Goal: Task Accomplishment & Management: Complete application form

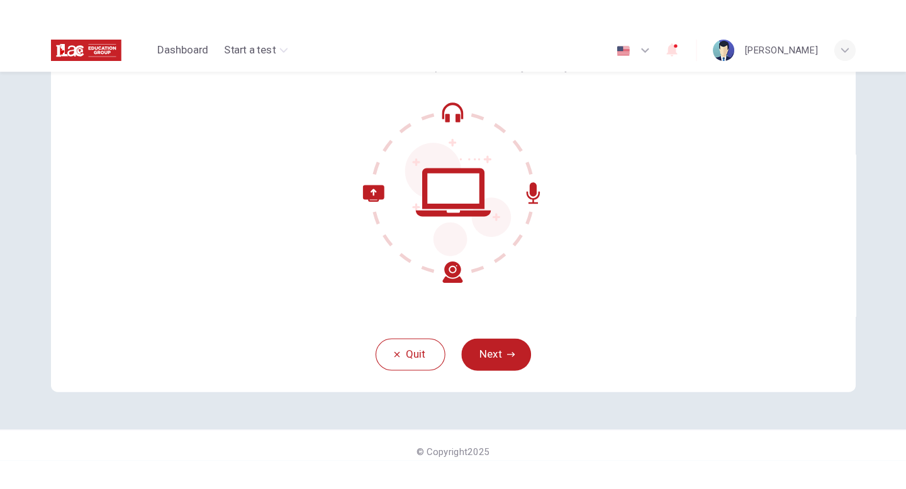
scroll to position [119, 0]
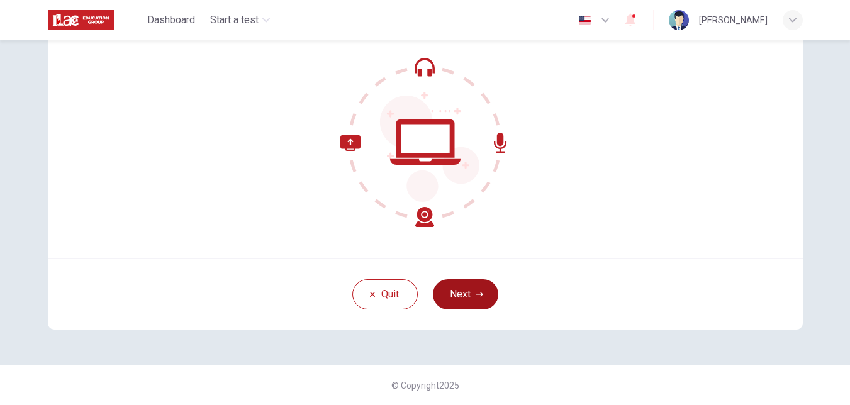
click at [477, 292] on icon "button" at bounding box center [479, 295] width 8 height 8
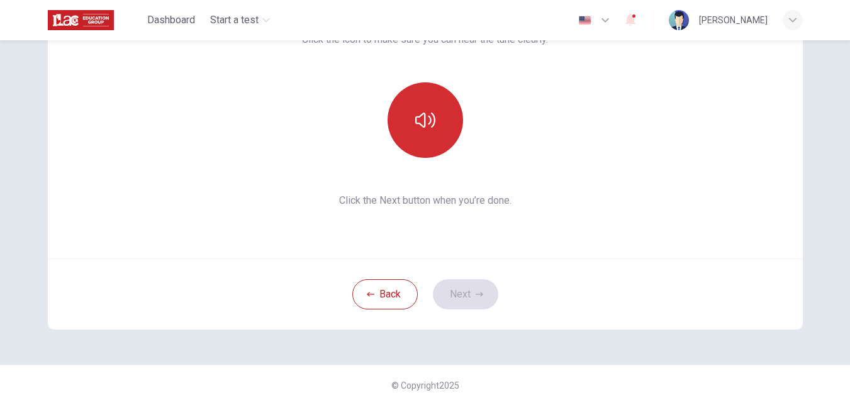
click at [442, 143] on button "button" at bounding box center [424, 119] width 75 height 75
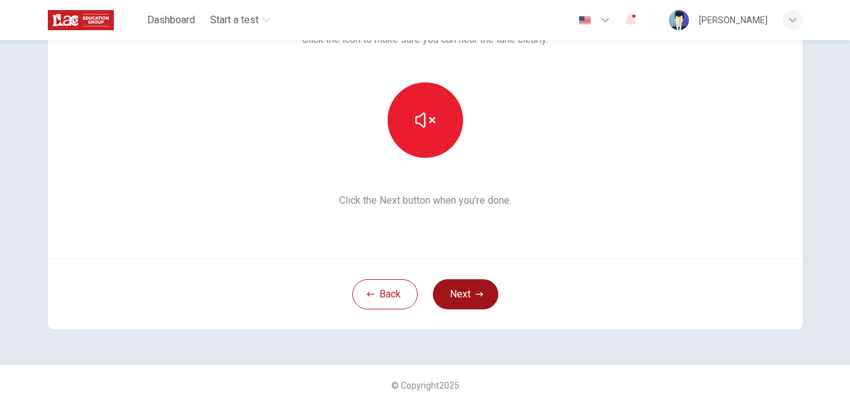
click at [472, 291] on button "Next" at bounding box center [465, 294] width 65 height 30
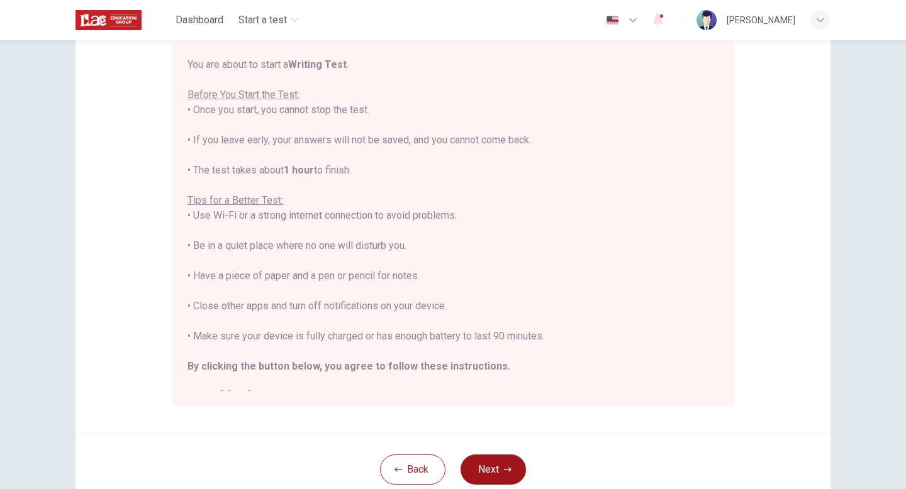
click at [491, 404] on button "Next" at bounding box center [492, 470] width 65 height 30
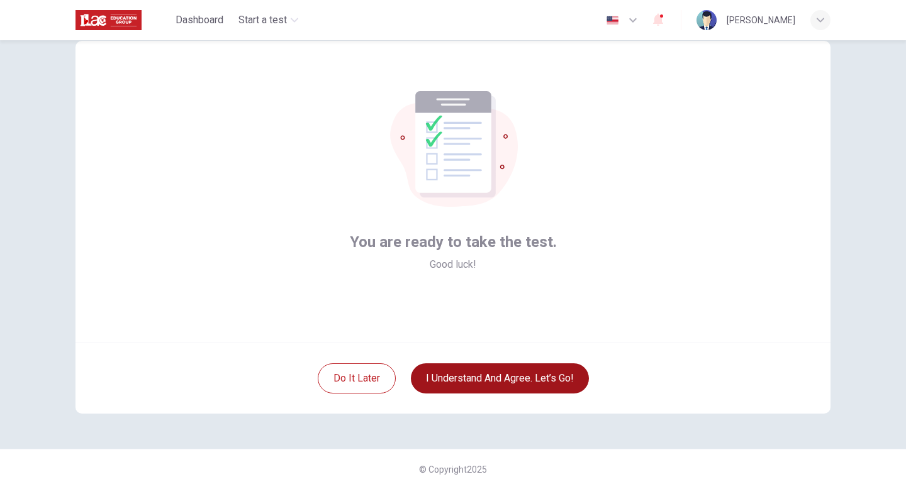
scroll to position [35, 0]
click at [497, 375] on button "I understand and agree. Let’s go!" at bounding box center [500, 379] width 178 height 30
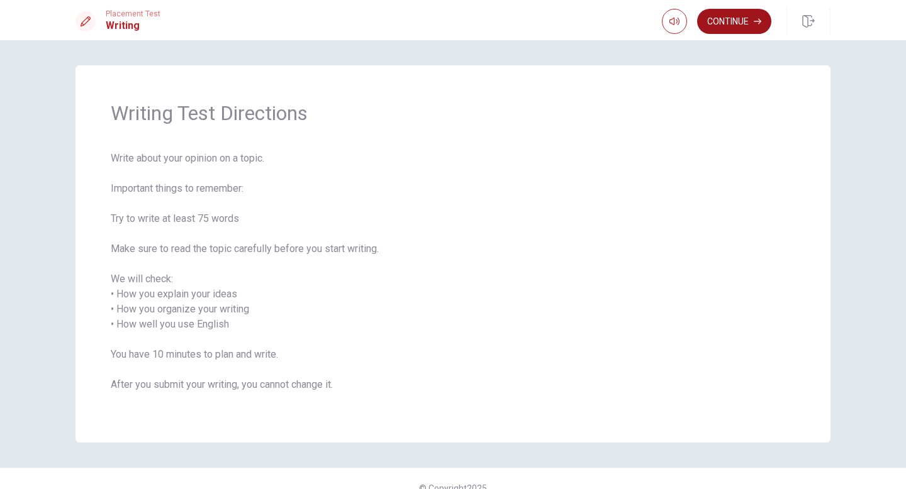
click at [740, 21] on button "Continue" at bounding box center [734, 21] width 74 height 25
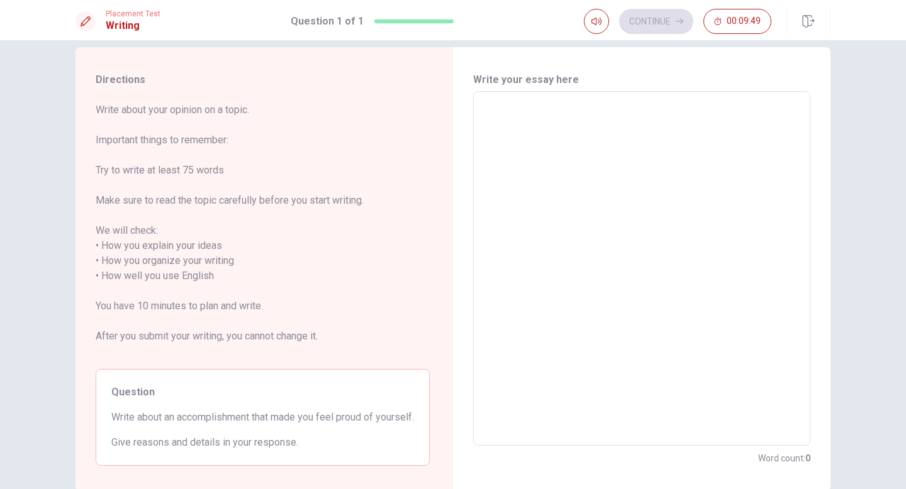
scroll to position [17, 0]
click at [509, 111] on textarea at bounding box center [642, 270] width 320 height 334
type textarea "I"
type textarea "x"
type textarea "In"
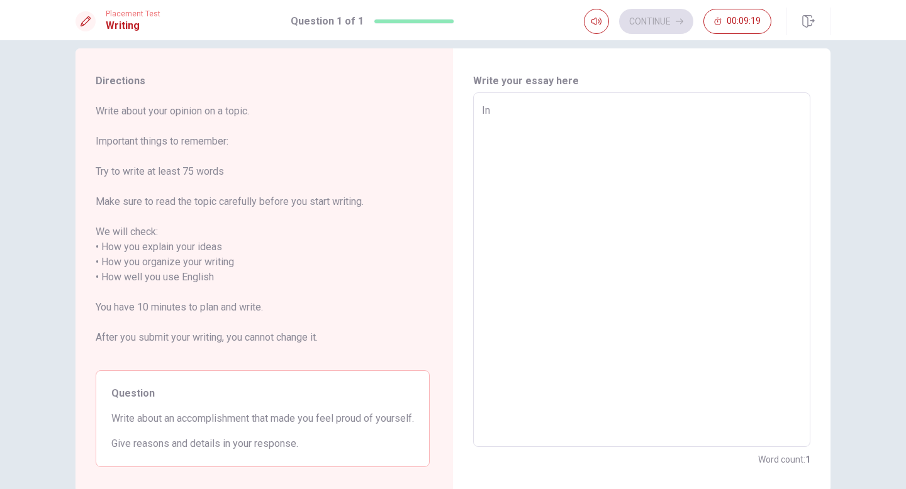
type textarea "x"
type textarea "In"
type textarea "x"
type textarea "In m"
type textarea "x"
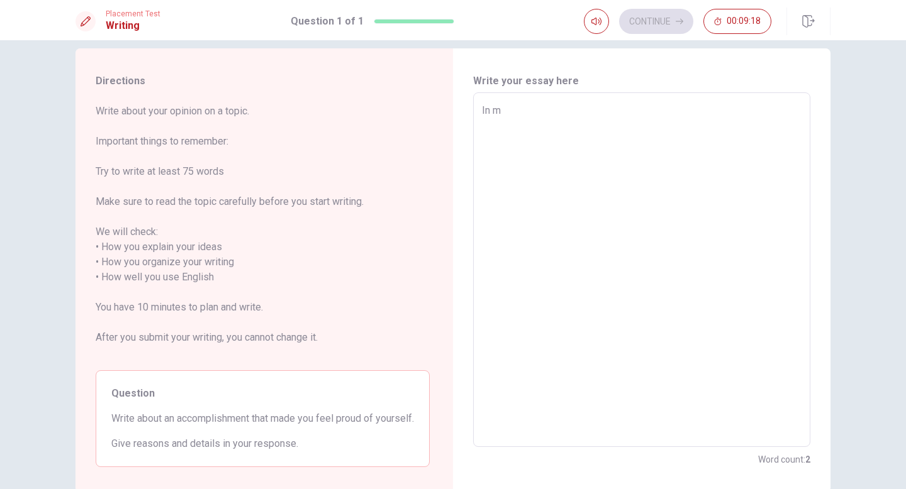
type textarea "In my"
type textarea "x"
type textarea "In my"
type textarea "x"
type textarea "In my o"
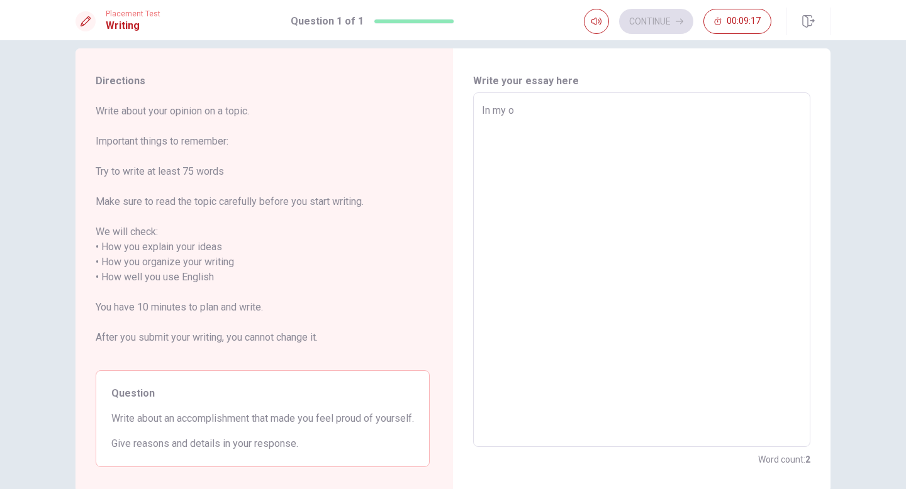
type textarea "x"
type textarea "In my op"
type textarea "x"
type textarea "In my opi"
type textarea "x"
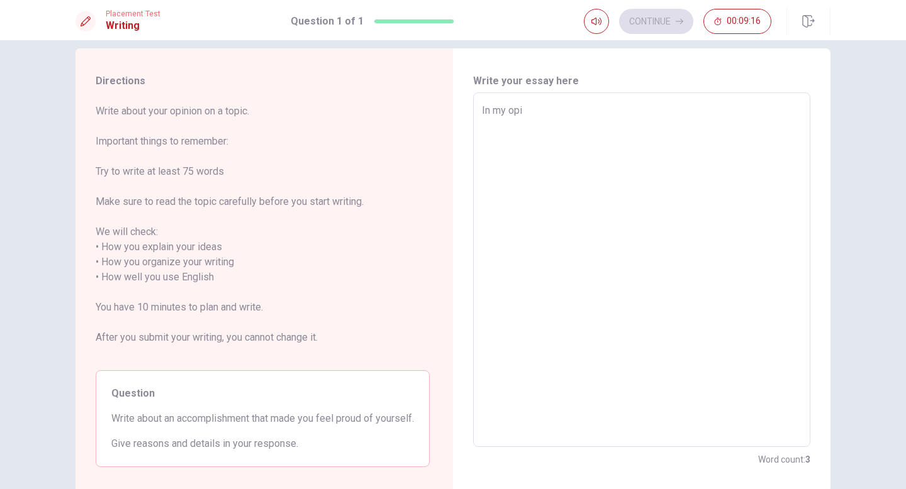
type textarea "In my opin"
type textarea "x"
type textarea "In my opini"
type textarea "x"
type textarea "In my opinio"
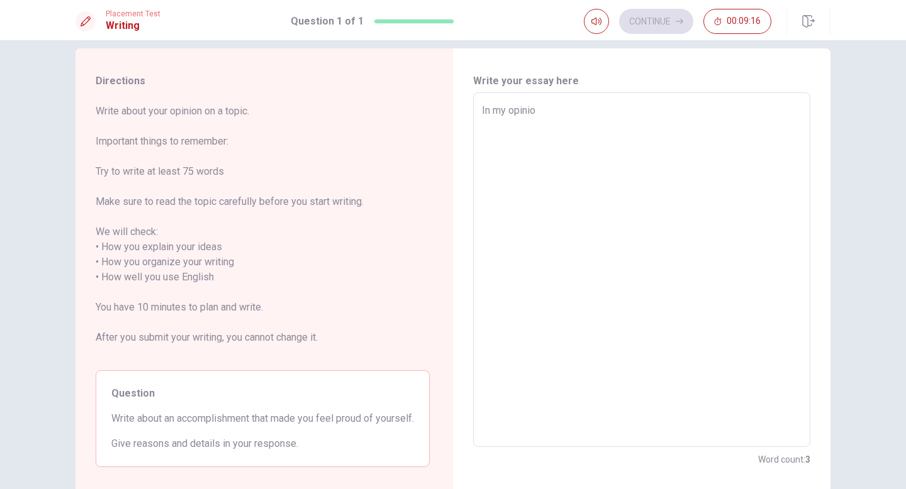
type textarea "x"
type textarea "In my opinion"
type textarea "x"
type textarea "In my opinion"
type textarea "x"
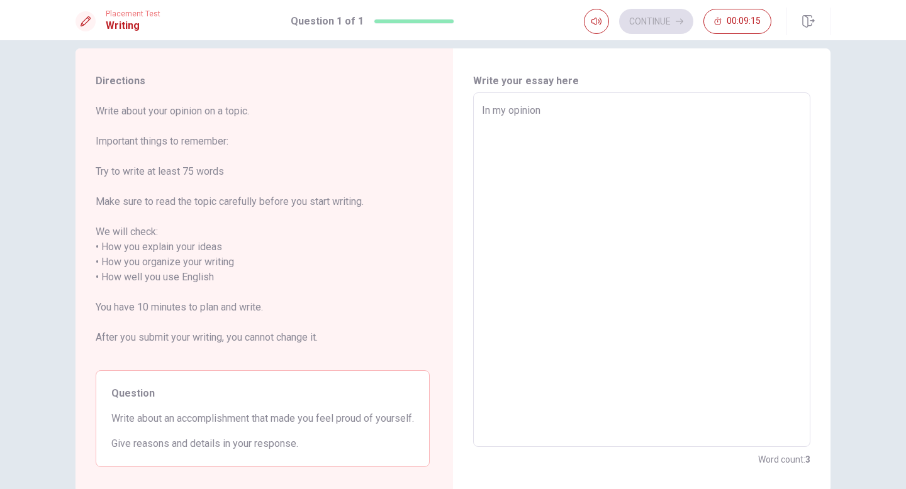
type textarea "In my opinion"
type textarea "x"
type textarea "In my opinion"
type textarea "x"
type textarea "In my opinion i"
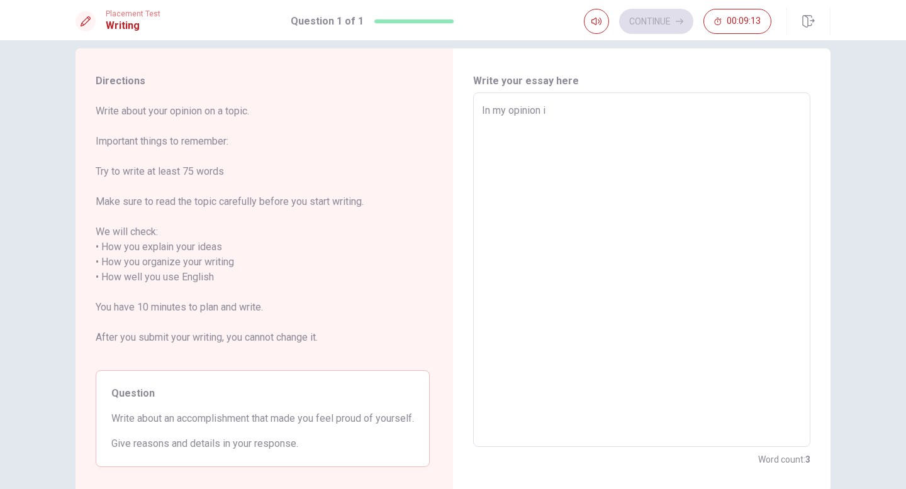
type textarea "x"
type textarea "In my opinion is"
type textarea "x"
type textarea "In my opinion is"
type textarea "x"
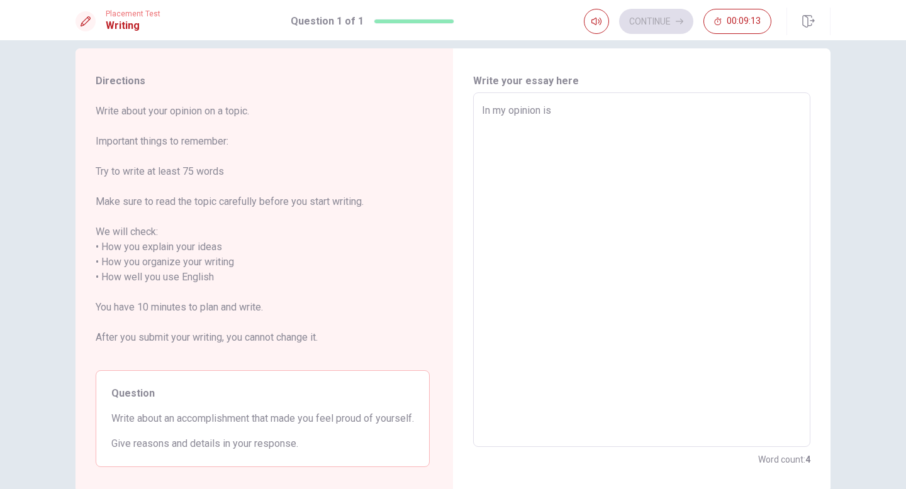
type textarea "In my opinion is t"
type textarea "x"
type textarea "In my opinion is to"
type textarea "x"
type textarea "In my opinion is too"
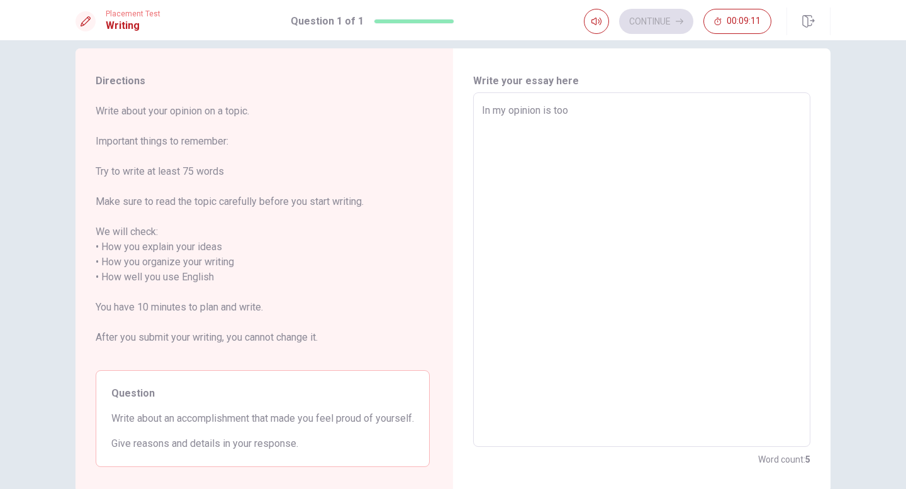
type textarea "x"
type textarea "In my opinion is too"
type textarea "x"
type textarea "In my opinion is too d"
type textarea "x"
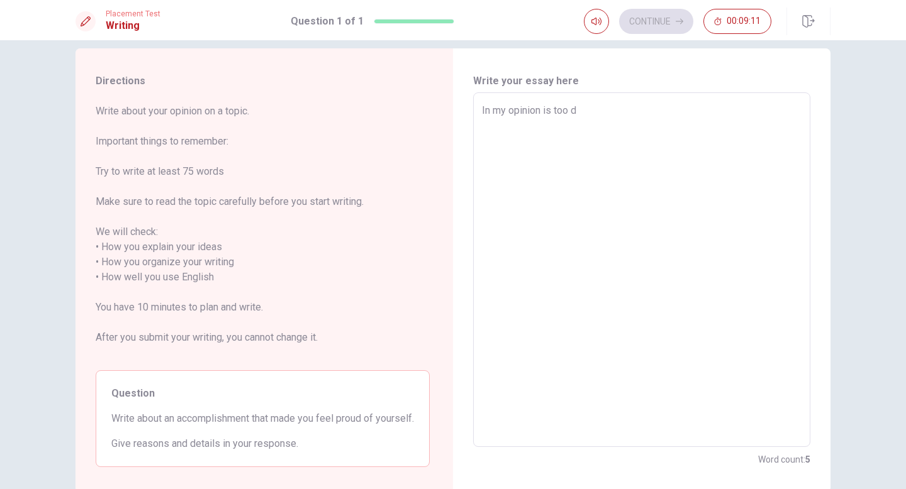
type textarea "In my opinion is too di"
type textarea "x"
type textarea "In my opinion is too dif"
type textarea "x"
type textarea "In my opinion is too diff"
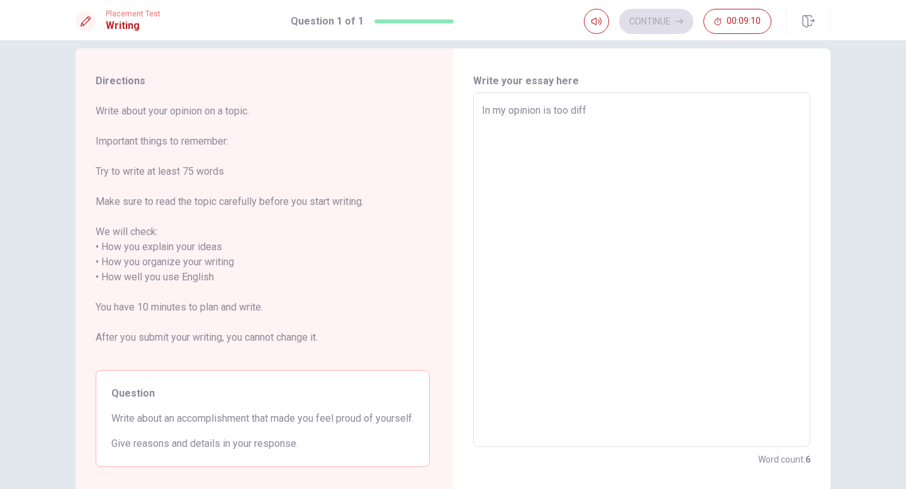
type textarea "x"
type textarea "In my opinion is too diffi"
type textarea "x"
type textarea "In my opinion is too diffic"
type textarea "x"
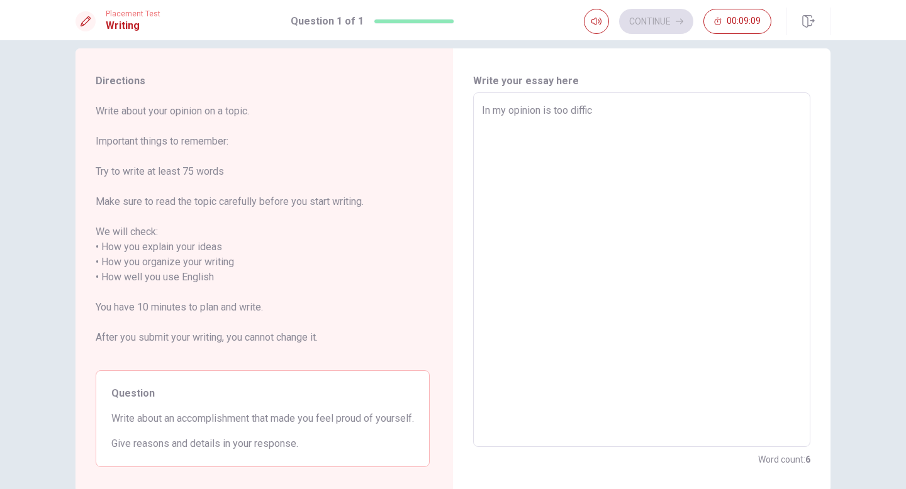
type textarea "In my opinion is too difficu"
type textarea "x"
type textarea "In my opinion is too difficul"
type textarea "x"
type textarea "In my opinion is too difficult"
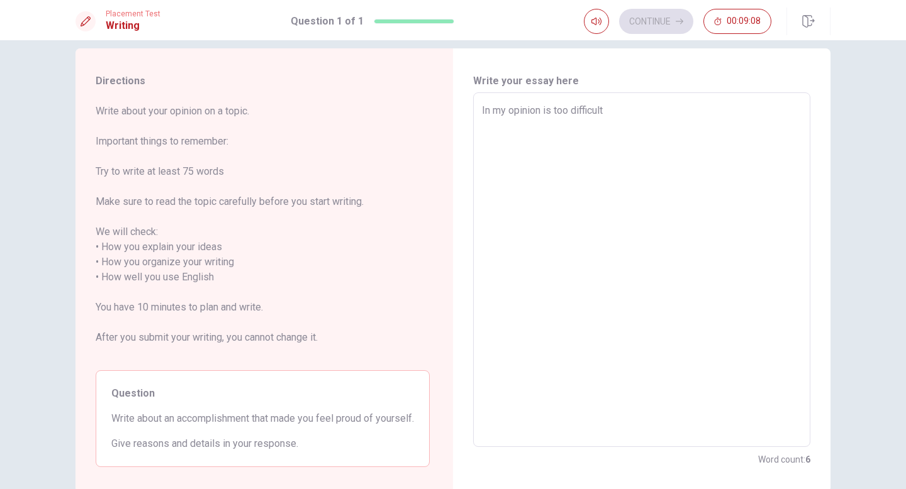
type textarea "x"
type textarea "In my opinion is too difficult"
type textarea "x"
type textarea "In my opinion is too difficult d"
type textarea "x"
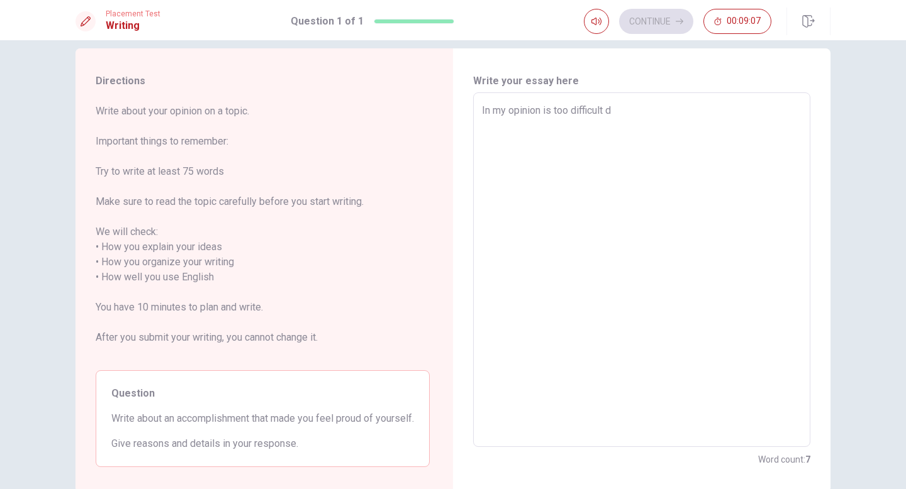
type textarea "In my opinion is too difficult di"
type textarea "x"
type textarea "In my opinion is too difficult di"
type textarea "x"
type textarea "In my opinion is too difficult di"
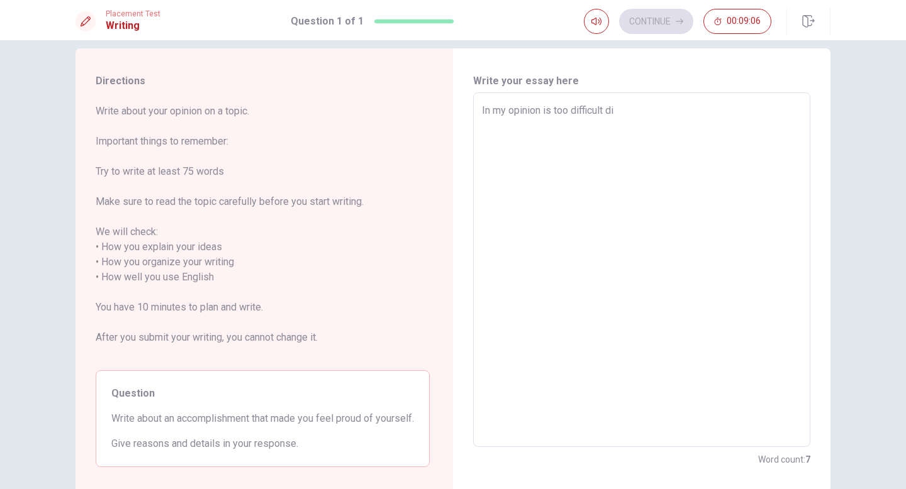
type textarea "x"
type textarea "In my opinion is too difficult d"
type textarea "x"
type textarea "In my opinion is too difficult"
type textarea "x"
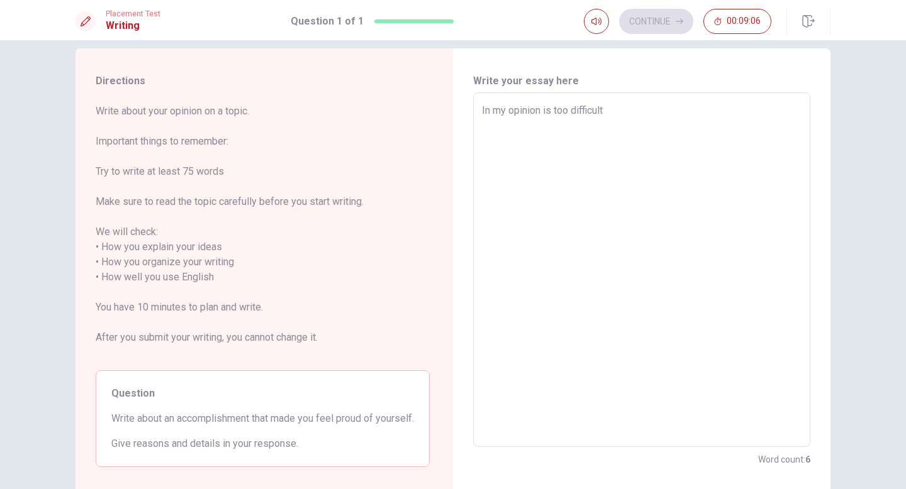
type textarea "In my opinion is too difficult t"
type textarea "x"
type textarea "In my opinion is too difficult to"
type textarea "x"
type textarea "In my opinion is too difficult to"
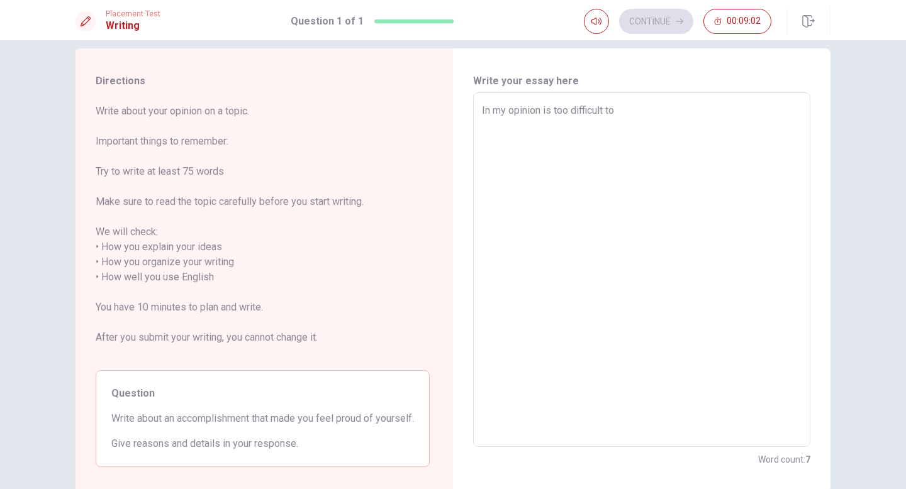
type textarea "x"
type textarea "In my opinion is too difficult to"
type textarea "x"
type textarea "In my opinion is too difficult t"
type textarea "x"
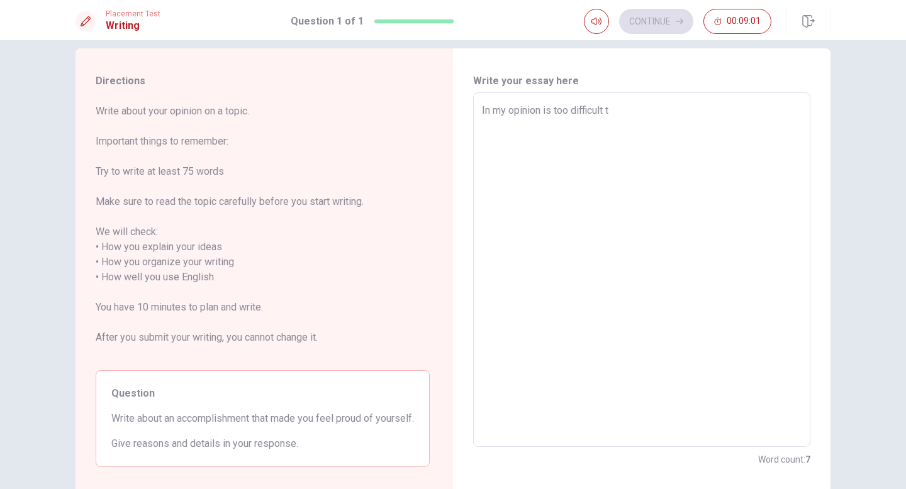
type textarea "In my opinion is too difficult"
type textarea "x"
type textarea "In my opinion is too difficult t"
type textarea "x"
type textarea "In my opinion is too difficult to"
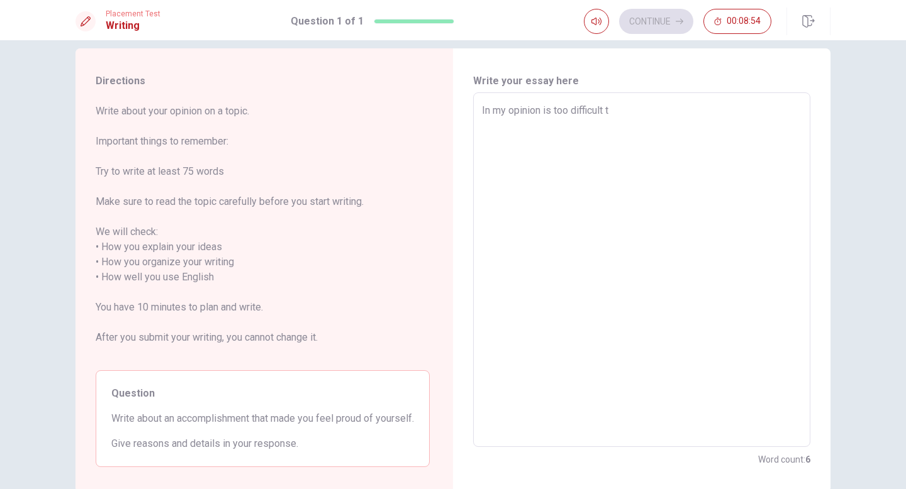
type textarea "x"
type textarea "In my opinion is too difficult to"
type textarea "x"
type textarea "In my opinion is too difficult to f"
type textarea "x"
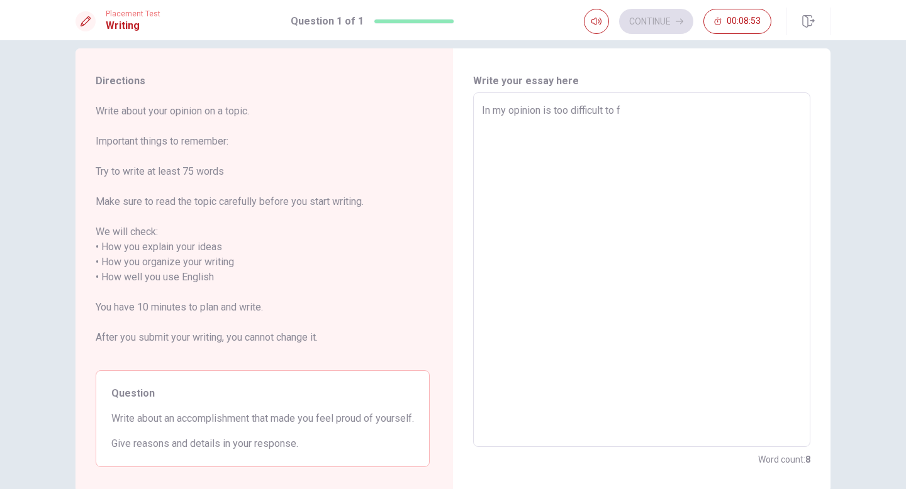
type textarea "In my opinion is too difficult to fe"
type textarea "x"
type textarea "In my opinion is too difficult to fee"
type textarea "x"
type textarea "In my opinion is too difficult to feel"
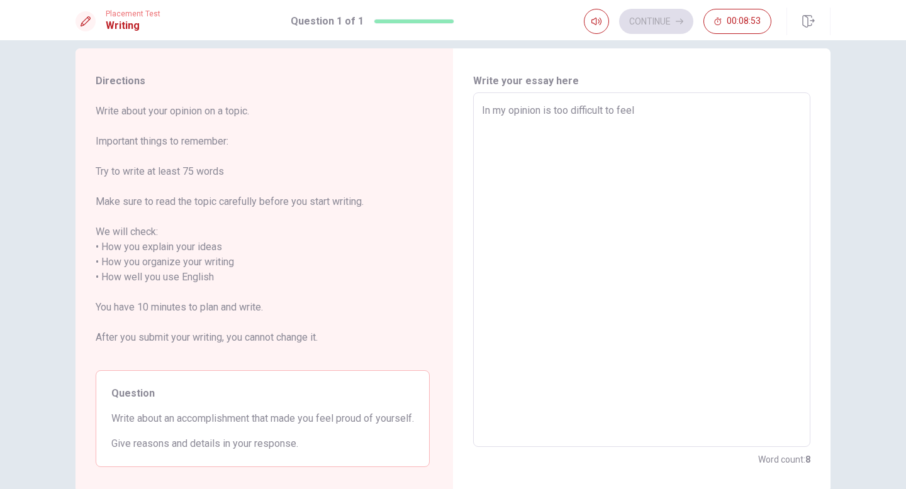
type textarea "x"
type textarea "In my opinion is too difficult to feel"
type textarea "x"
type textarea "In my opinion is too difficult to feel p"
type textarea "x"
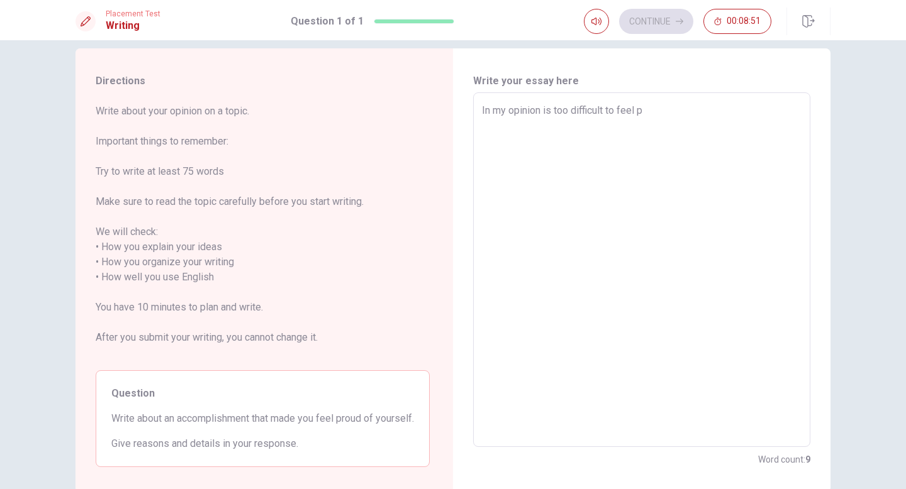
type textarea "In my opinion is too difficult to feel pr"
type textarea "x"
type textarea "In my opinion is too difficult to feel pro"
type textarea "x"
type textarea "In my opinion is too difficult to feel prou"
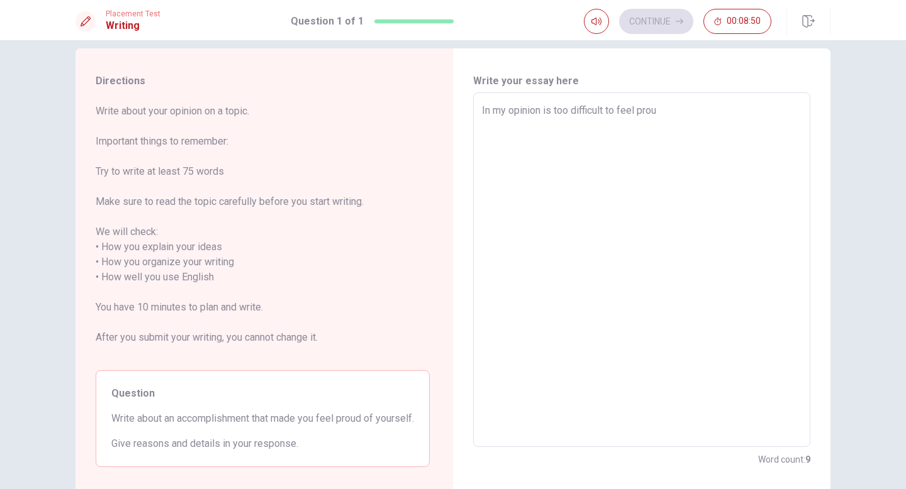
type textarea "x"
type textarea "In my opinion is too difficult to feel proud"
type textarea "x"
type textarea "In my opinion is too difficult to feel proud"
type textarea "x"
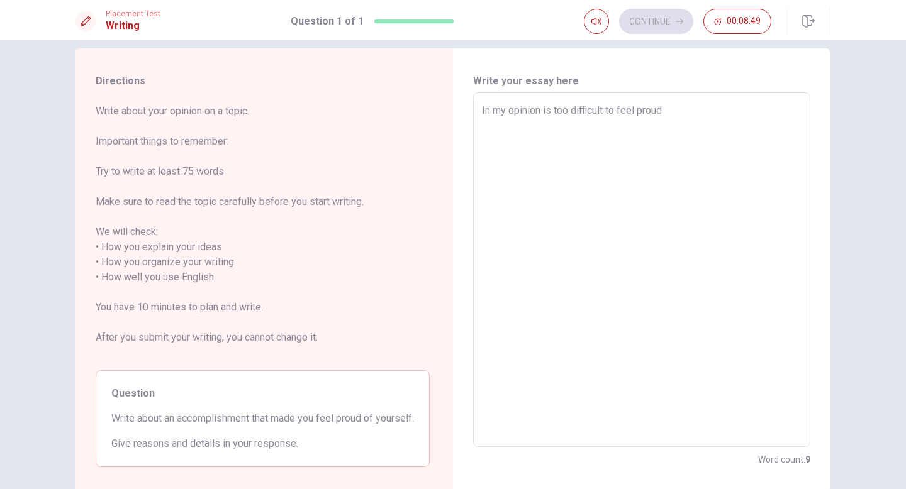
type textarea "In my opinion is too difficult to feel proud o"
type textarea "x"
type textarea "In my opinion is too difficult to feel proud of"
type textarea "x"
type textarea "In my opinion is too difficult to feel proud of"
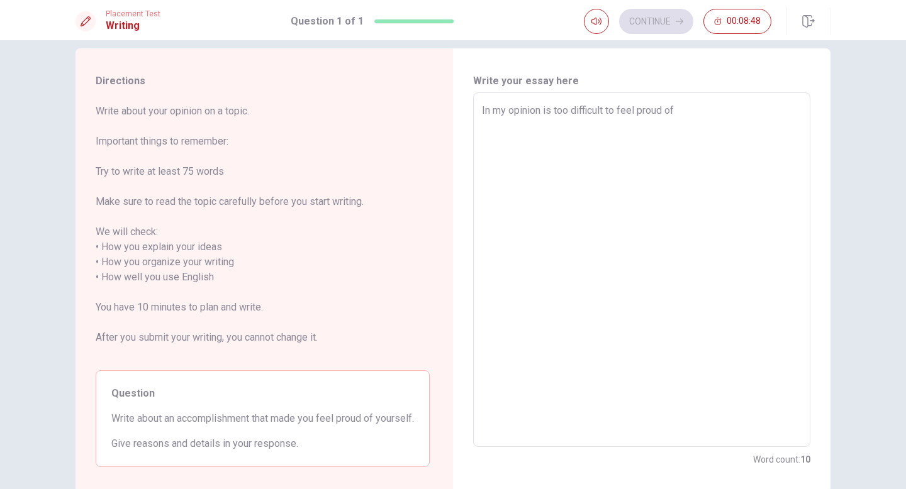
type textarea "x"
type textarea "In my opinion is too difficult to feel proud of m"
type textarea "x"
type textarea "In my opinion is too difficult to feel proud of my"
type textarea "x"
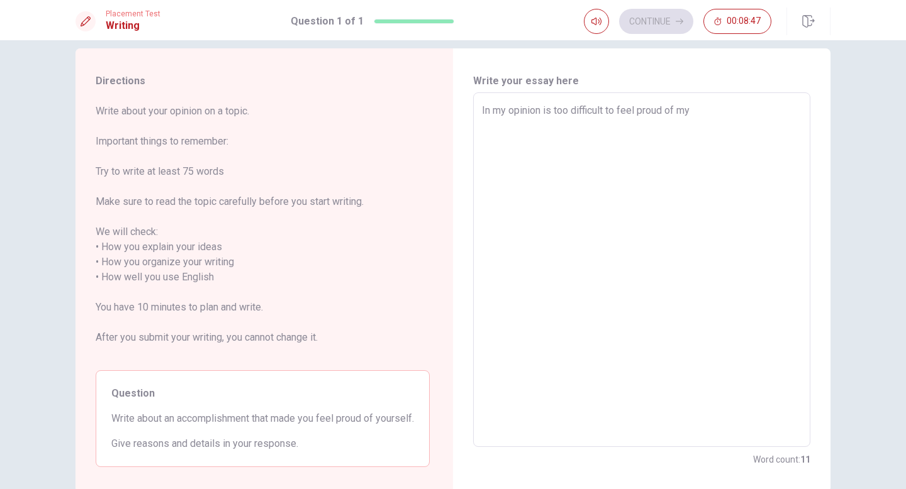
type textarea "In my opinion is too difficult to feel proud of my"
type textarea "x"
type textarea "In my opinion is too difficult to feel proud of my s"
type textarea "x"
type textarea "In my opinion is too difficult to feel proud of my se"
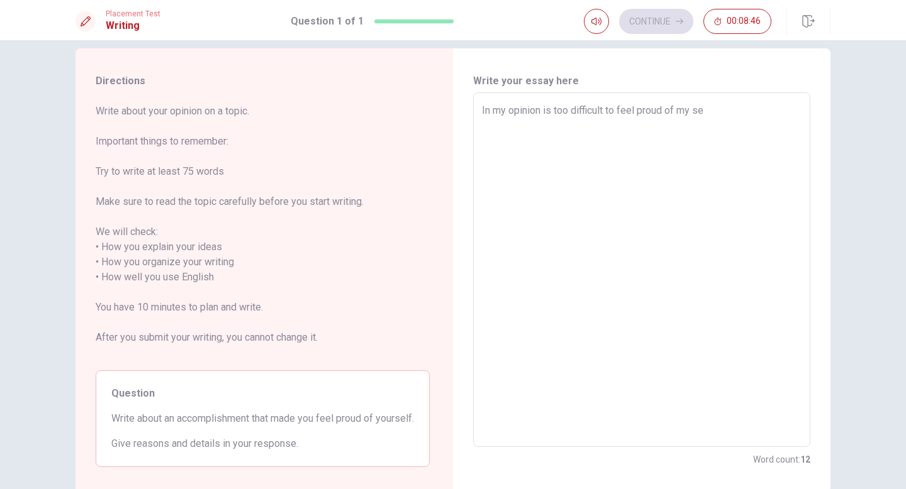
type textarea "x"
type textarea "In my opinion is too difficult to feel proud of my sel"
type textarea "x"
type textarea "In my opinion is too difficult to feel proud of my self"
type textarea "x"
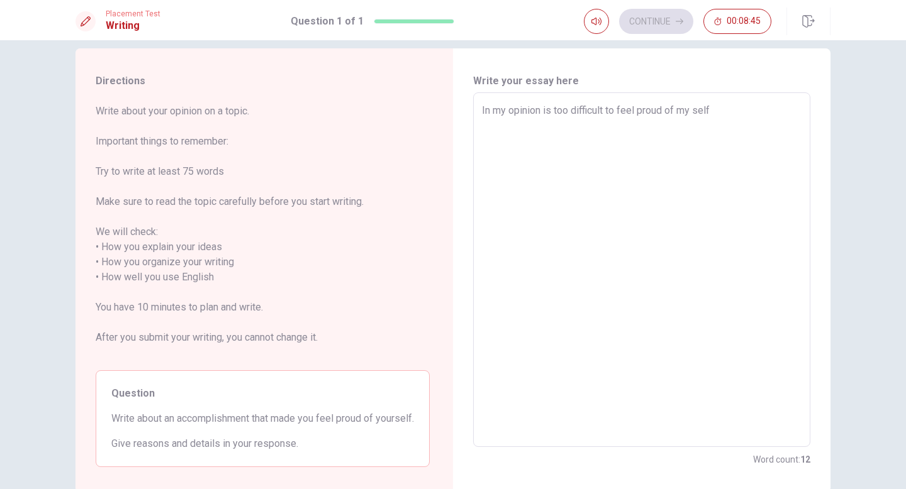
type textarea "In my opinion is too difficult to feel proud of my self"
type textarea "x"
type textarea "In my opinion is too difficult to feel proud of my self"
type textarea "x"
type textarea "In my opinion is too difficult to feel proud of my sel"
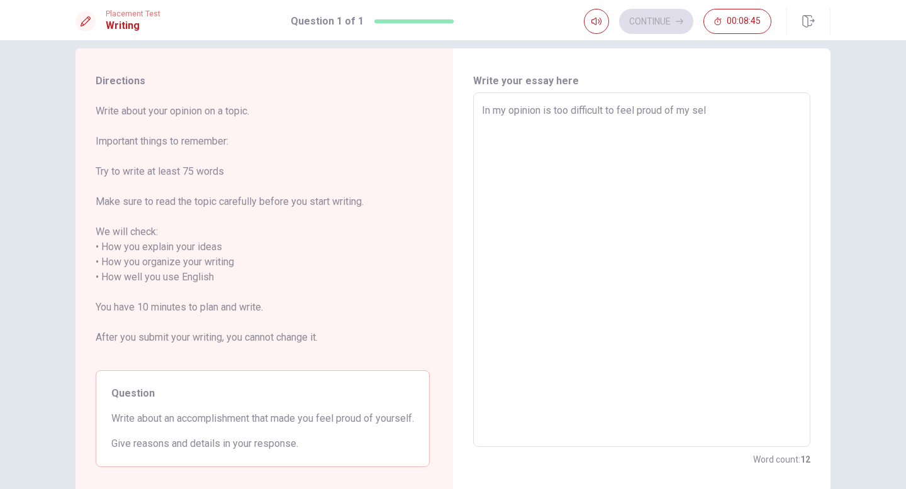
type textarea "x"
type textarea "In my opinion is too difficult to feel proud of my se"
type textarea "x"
type textarea "In my opinion is too difficult to feel proud of my s"
type textarea "x"
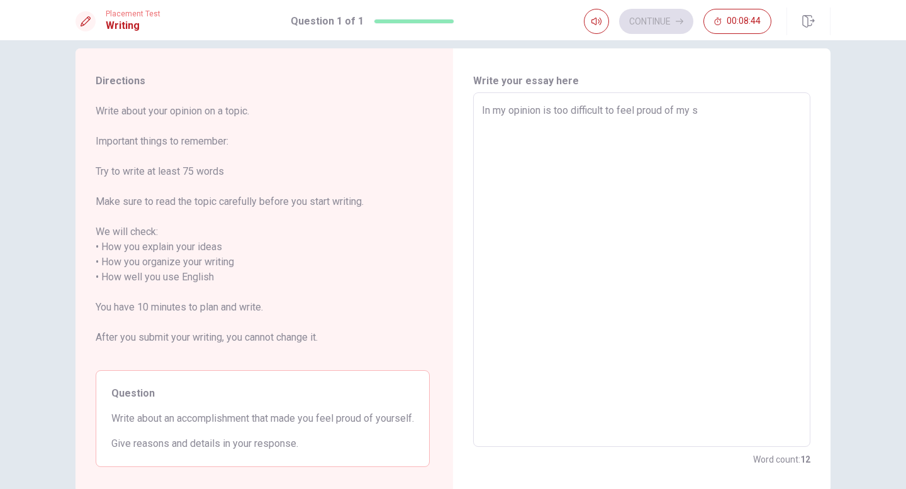
type textarea "In my opinion is too difficult to feel proud of my"
type textarea "x"
type textarea "In my opinion is too difficult to feel proud of my"
type textarea "x"
type textarea "In my opinion is too difficult to feel proud of mys"
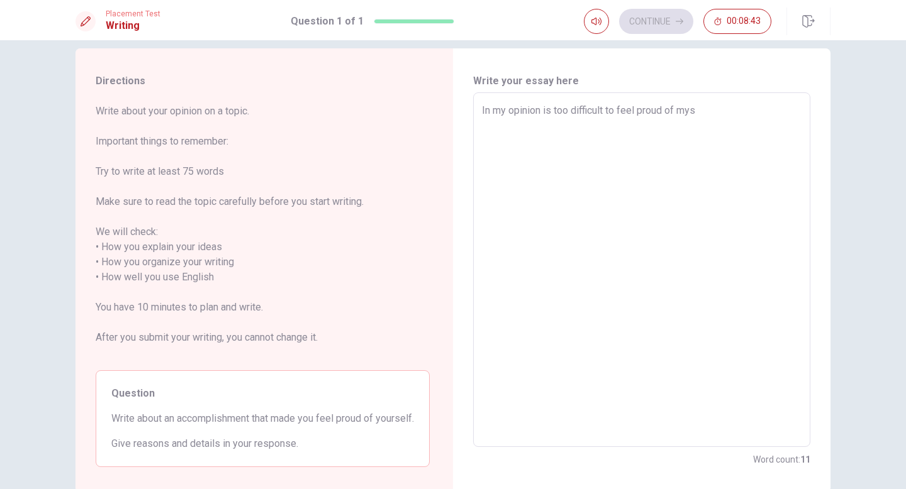
type textarea "x"
type textarea "In my opinion is too difficult to feel proud of myse"
type textarea "x"
type textarea "In my opinion is too difficult to feel proud of mysel"
type textarea "x"
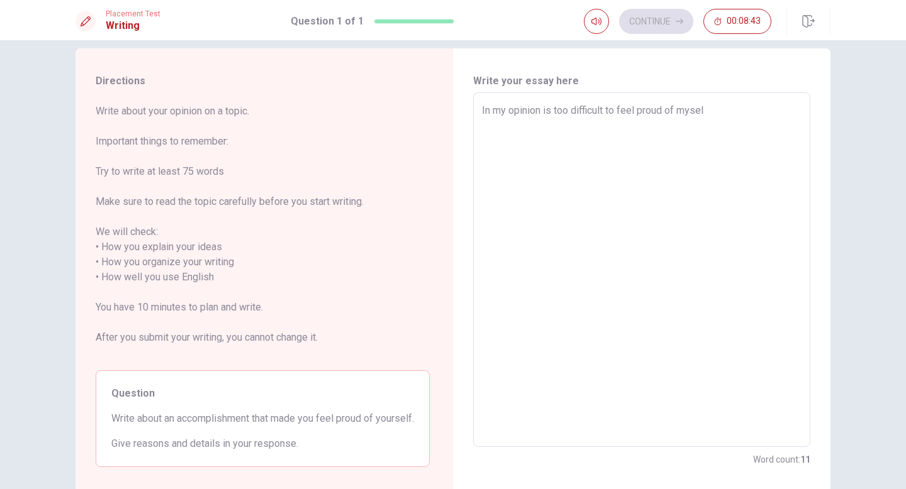
type textarea "In my opinion is too difficult to feel proud of myself"
type textarea "x"
type textarea "In my opinion is too difficult to feel proud of myself"
type textarea "x"
type textarea "In my opinion is too difficult to feel proud of myself b"
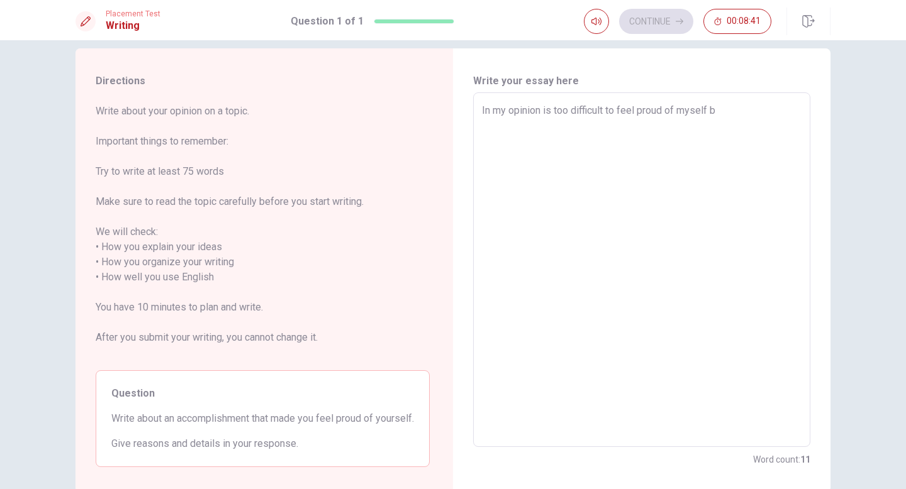
type textarea "x"
type textarea "In my opinion is too difficult to feel proud of myself be"
type textarea "x"
type textarea "In my opinion is too difficult to feel proud of myself bec"
type textarea "x"
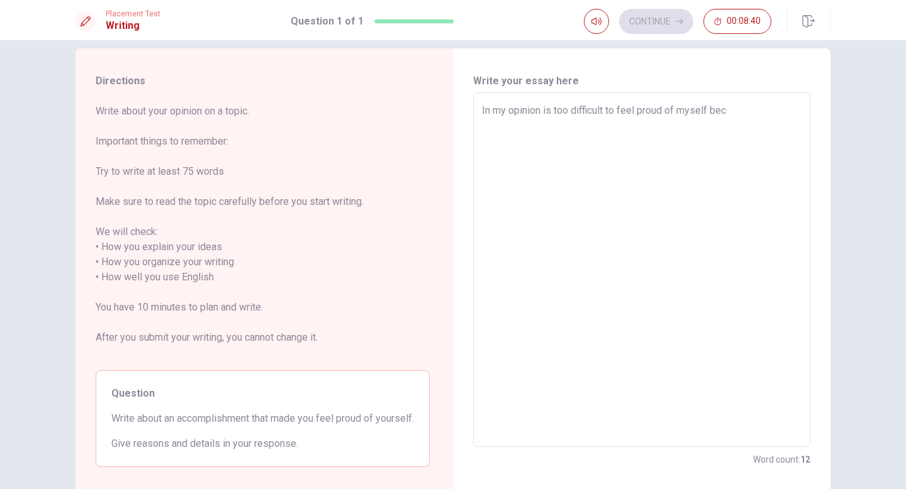
type textarea "In my opinion is too difficult to feel proud of myself [PERSON_NAME]"
type textarea "x"
type textarea "In my opinion is too difficult to feel proud of myself [PERSON_NAME]"
type textarea "x"
type textarea "In my opinion is too difficult to feel proud of myself becous"
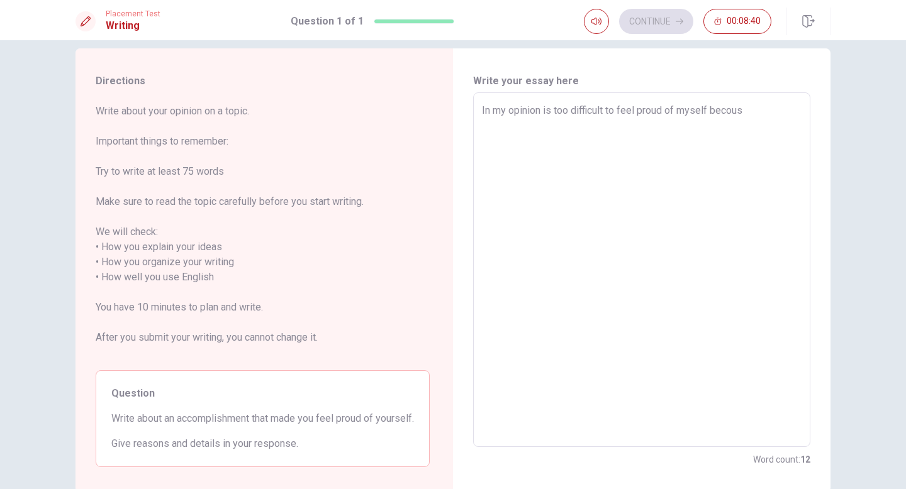
type textarea "x"
type textarea "In my opinion is too difficult to feel proud of myself becouse"
type textarea "x"
type textarea "In my opinion is too difficult to feel proud of myself becouse"
type textarea "x"
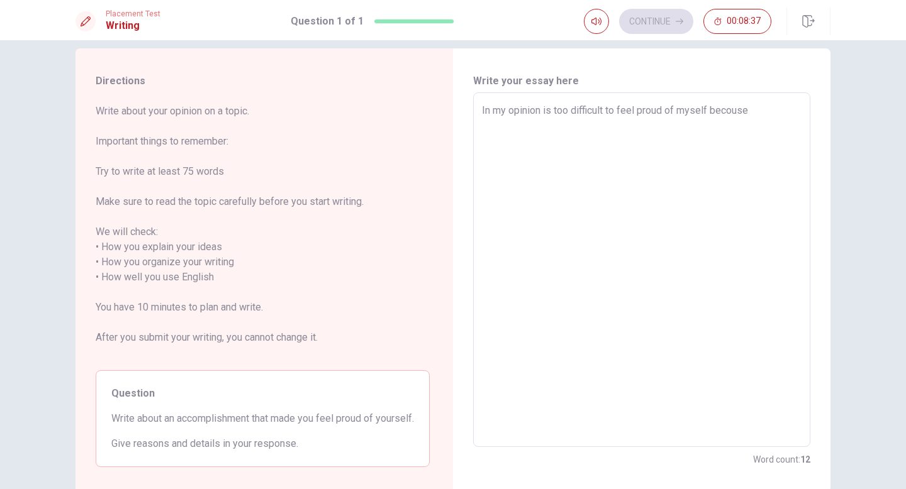
type textarea "In my opinion is too difficult to feel proud of myself becouse I"
type textarea "x"
type textarea "In my opinion is too difficult to feel proud of myself becouse I'"
type textarea "x"
type textarea "In my opinion is too difficult to feel proud of myself becouse I'm"
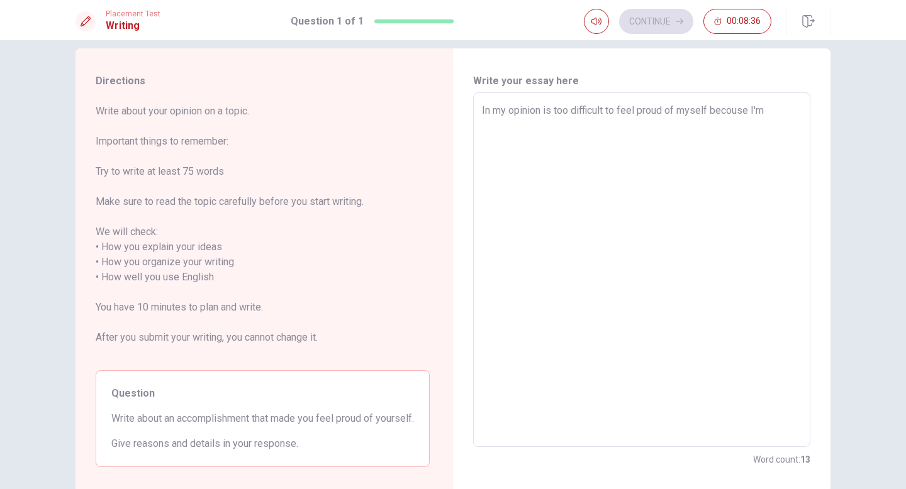
type textarea "x"
type textarea "In my opinion is too difficult to feel proud of myself becouse I'm"
type textarea "x"
type textarea "In my opinion is too difficult to feel proud of myself becouse I'm m"
type textarea "x"
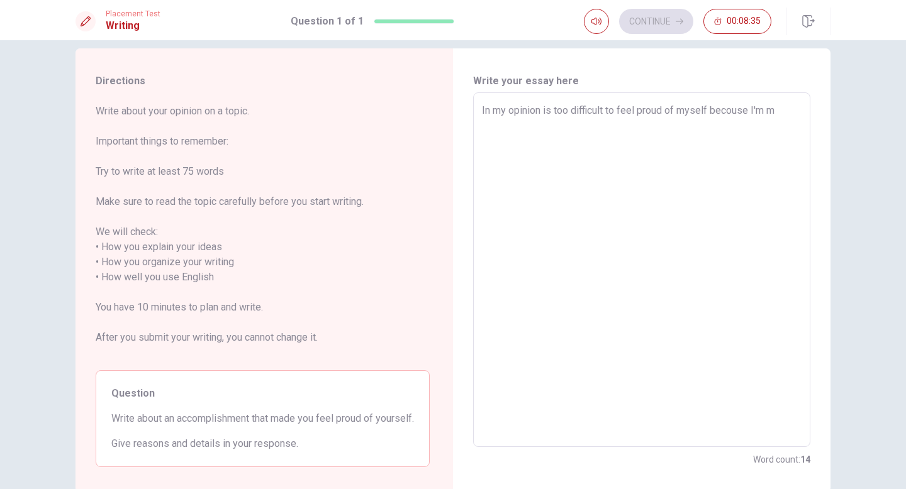
type textarea "In my opinion is too difficult to feel proud of myself becouse I'm mo"
type textarea "x"
type textarea "In my opinion is too difficult to feel proud of myself becouse I'm mos"
type textarea "x"
type textarea "In my opinion is too difficult to feel proud of myself becouse I'm most"
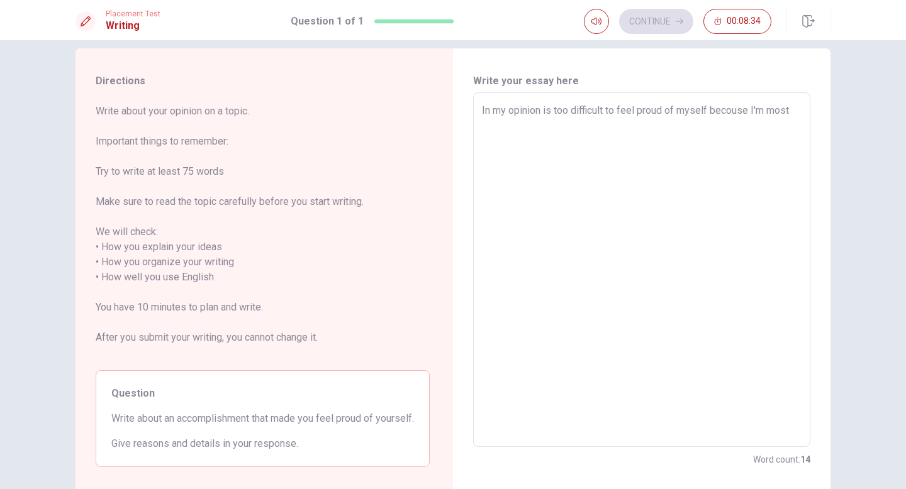
type textarea "x"
type textarea "In my opinion is too difficult to feel proud of myself becouse I'm most"
type textarea "x"
type textarea "In my opinion is too difficult to feel proud of myself becouse I'm most"
type textarea "x"
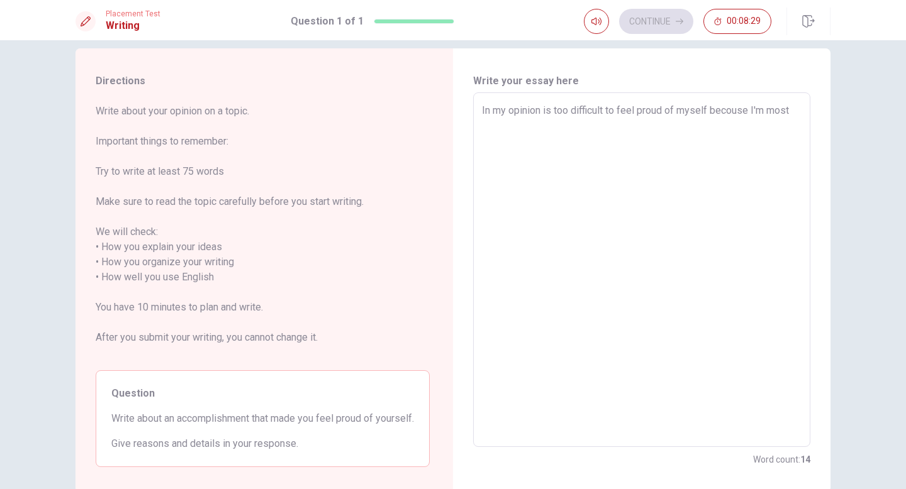
type textarea "In my opinion is too difficult to feel proud of myself becouse I'm mos"
type textarea "x"
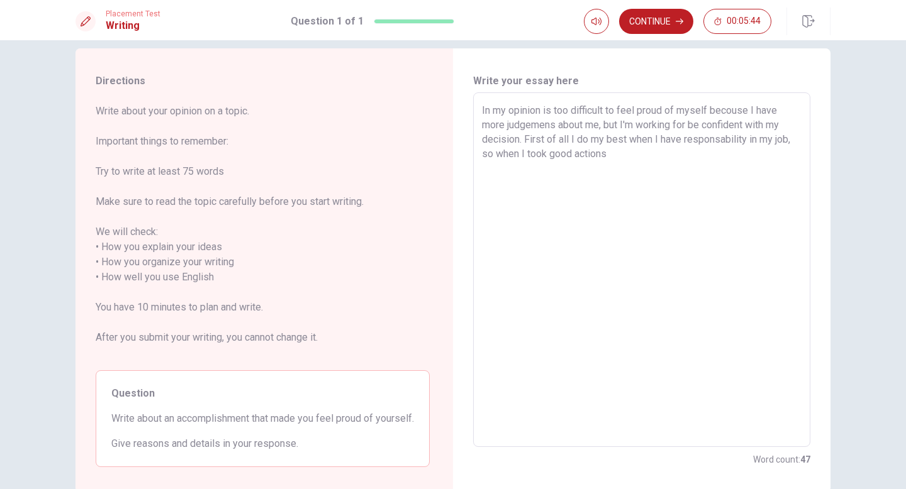
click at [789, 142] on textarea "In my opinion is too difficult to feel proud of myself becouse I have more judg…" at bounding box center [642, 270] width 320 height 334
click at [709, 156] on textarea "In my opinion is too difficult to feel proud of myself becouse I have more judg…" at bounding box center [642, 270] width 320 height 334
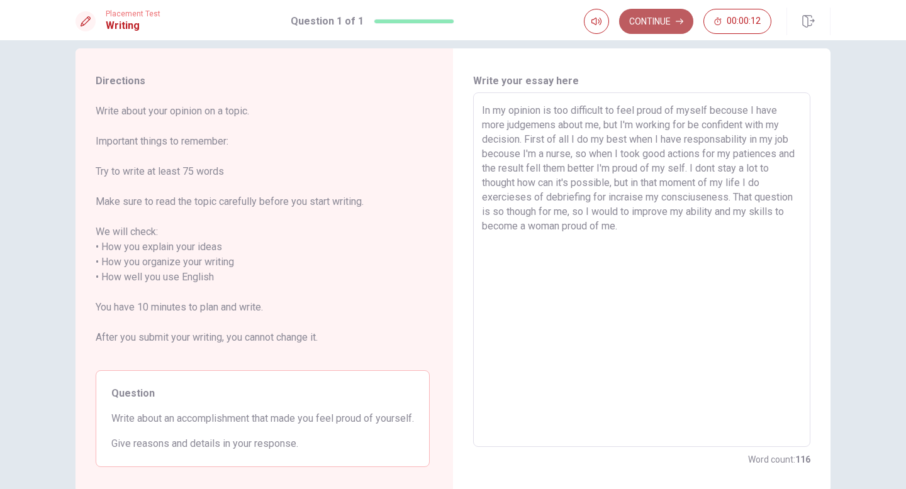
click at [648, 23] on button "Continue" at bounding box center [656, 21] width 74 height 25
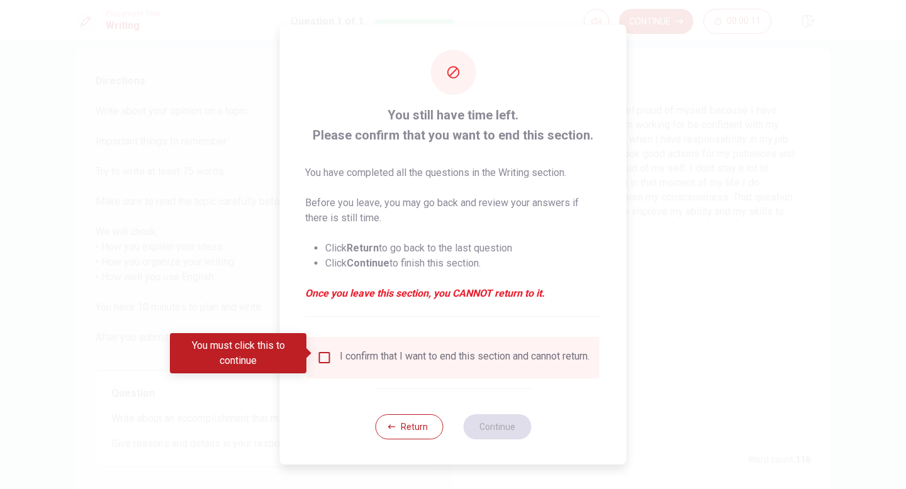
click at [320, 356] on input "You must click this to continue" at bounding box center [324, 357] width 15 height 15
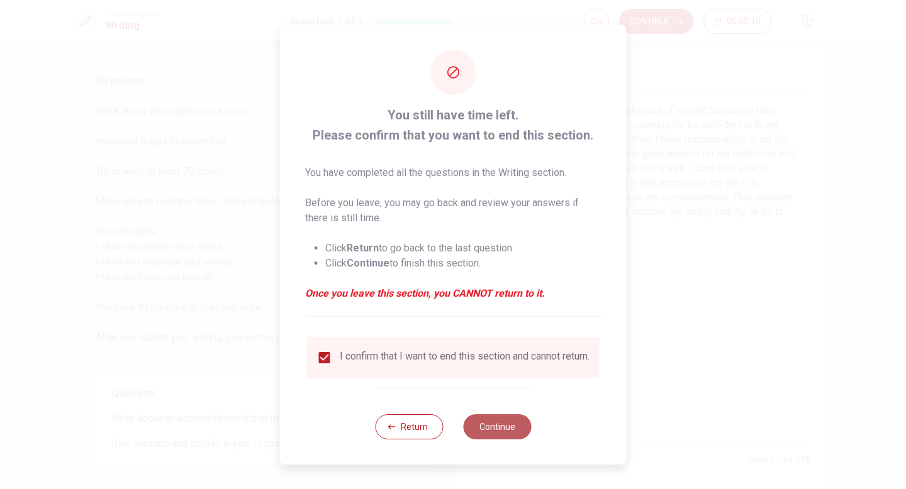
click at [503, 404] on button "Continue" at bounding box center [497, 426] width 68 height 25
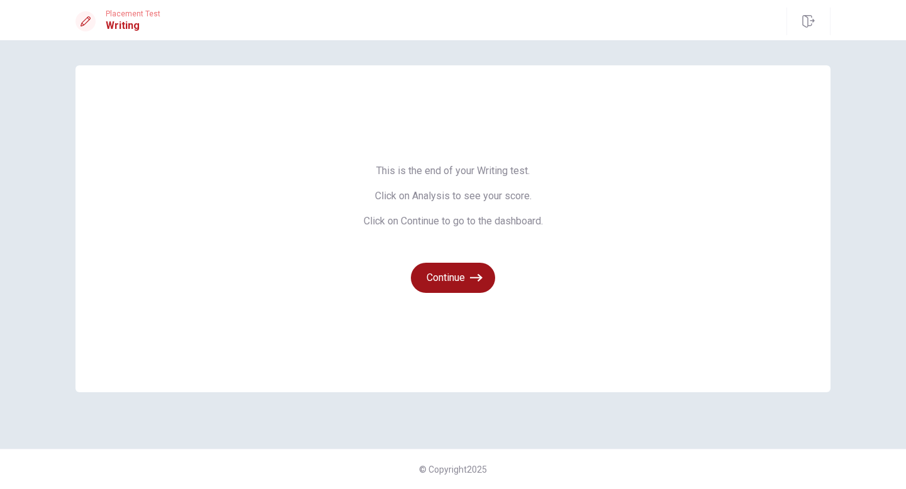
click at [455, 277] on button "Continue" at bounding box center [453, 278] width 84 height 30
